Goal: Find contact information: Find contact information

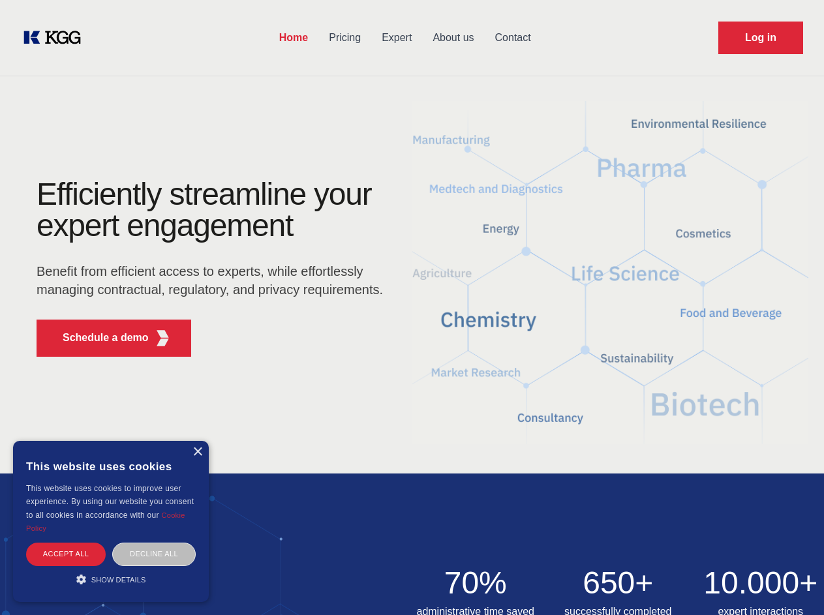
click at [412, 307] on div "Efficiently streamline your expert engagement Benefit from efficient access to …" at bounding box center [214, 273] width 397 height 189
click at [98, 338] on p "Schedule a demo" at bounding box center [106, 338] width 86 height 16
click at [197, 452] on div "× This website uses cookies This website uses cookies to improve user experienc…" at bounding box center [111, 521] width 196 height 161
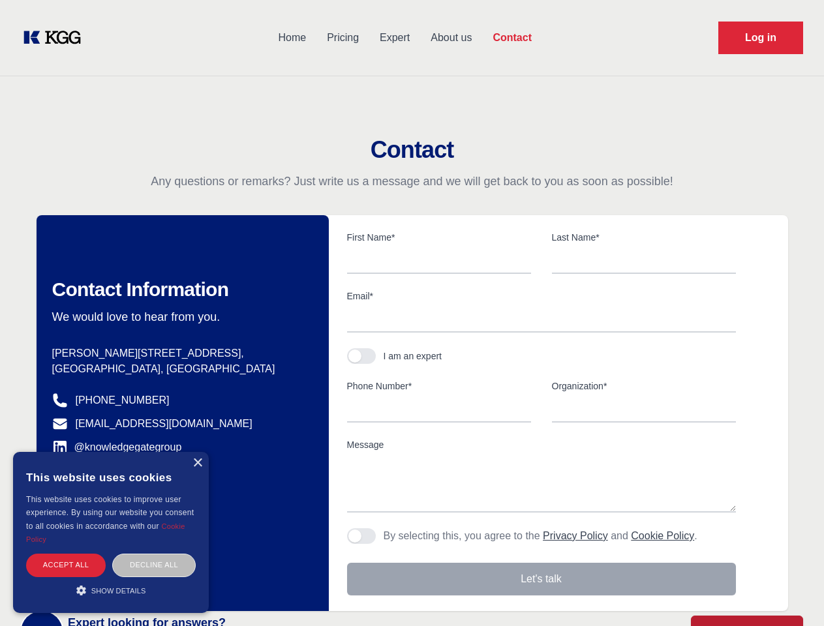
click at [66, 554] on div "Accept all" at bounding box center [66, 565] width 80 height 23
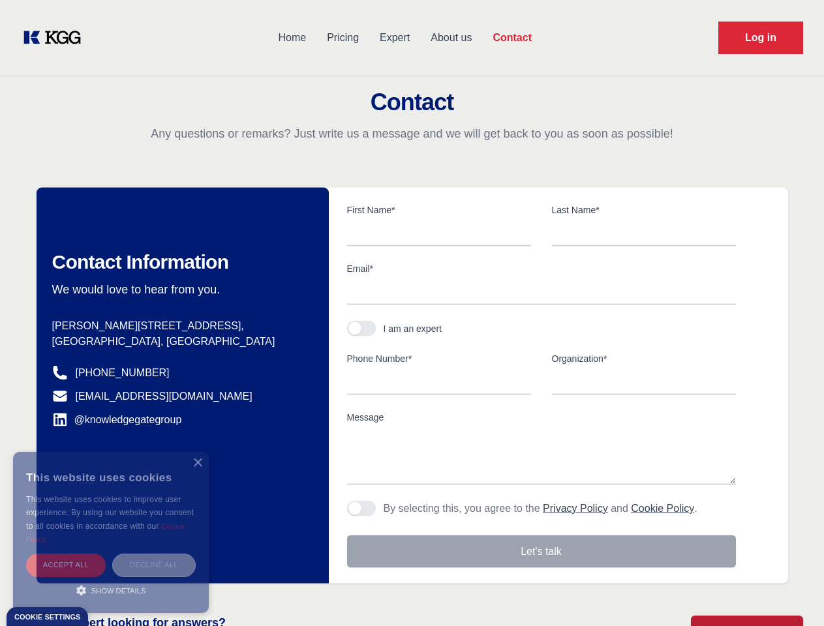
click at [154, 554] on div "Decline all" at bounding box center [153, 565] width 83 height 23
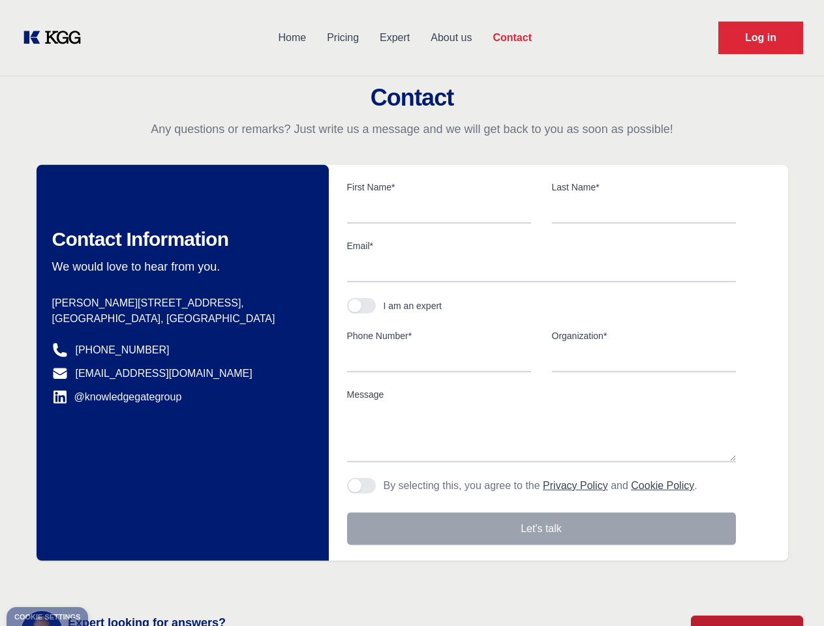
click at [111, 579] on main "Contact Any questions or remarks? Just write us a message and we will get back …" at bounding box center [412, 339] width 824 height 679
